Goal: Navigation & Orientation: Find specific page/section

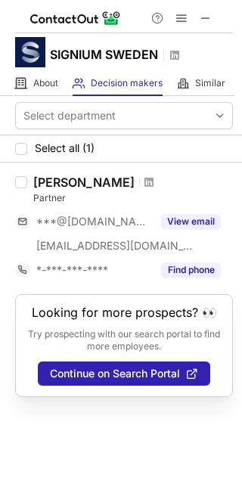
click at [195, 14] on div at bounding box center [181, 18] width 73 height 18
click at [205, 17] on span at bounding box center [206, 18] width 12 height 12
